Goal: Task Accomplishment & Management: Use online tool/utility

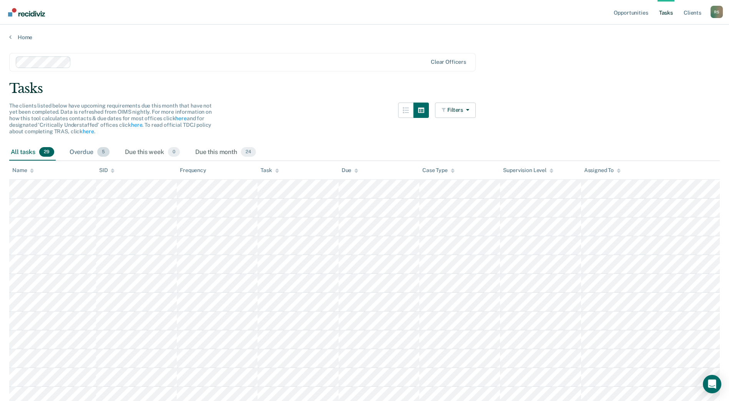
click at [76, 156] on div "Overdue 5" at bounding box center [89, 152] width 43 height 17
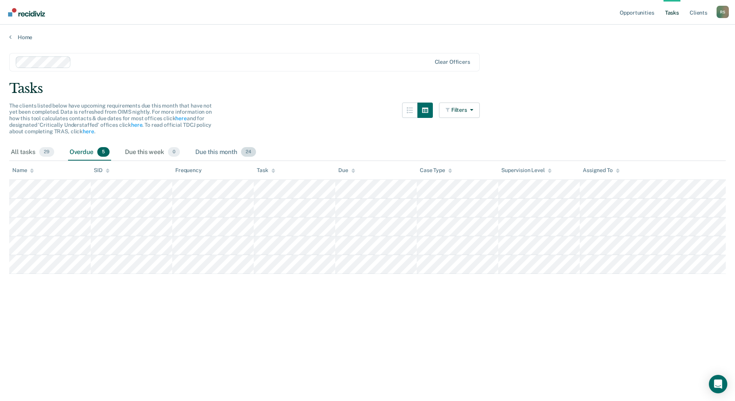
click at [214, 151] on div "Due this month 24" at bounding box center [226, 152] width 64 height 17
